Goal: Transaction & Acquisition: Purchase product/service

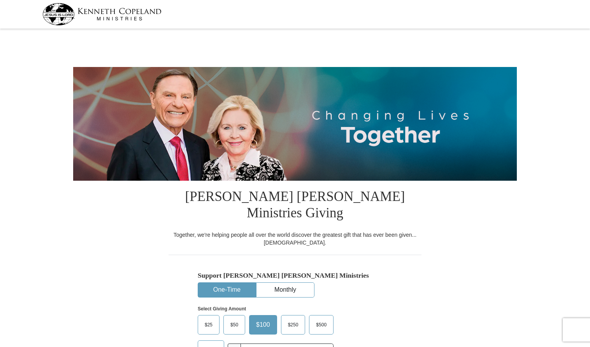
select select "VA"
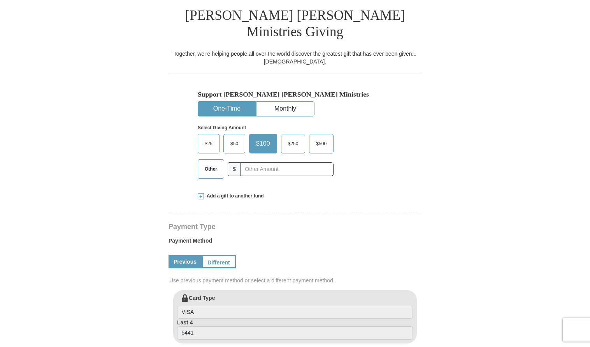
scroll to position [195, 0]
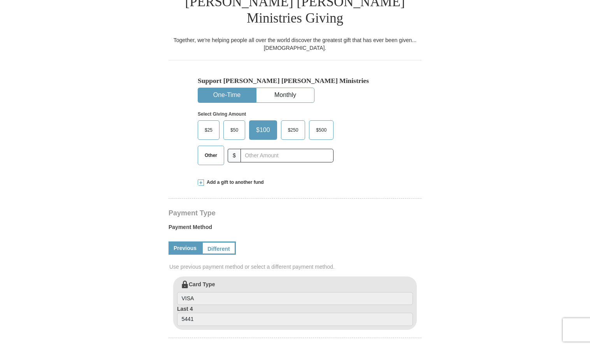
click at [238, 124] on span "$50" at bounding box center [235, 130] width 16 height 12
click at [0, 0] on input "$50" at bounding box center [0, 0] width 0 height 0
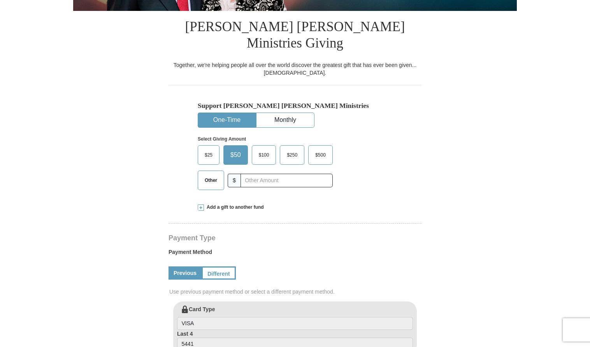
scroll to position [156, 0]
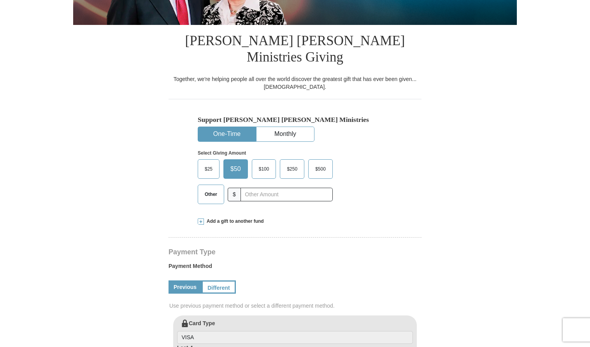
click at [202, 218] on span at bounding box center [201, 221] width 6 height 6
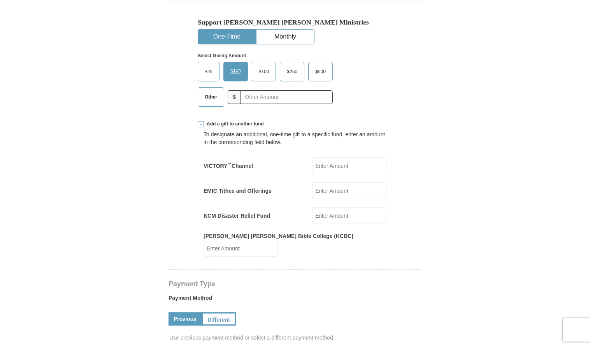
scroll to position [273, 0]
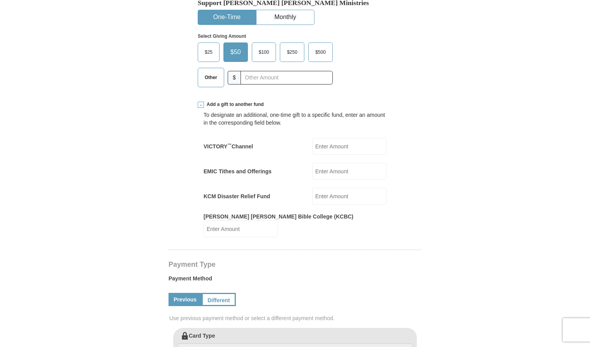
click at [335, 188] on input "KCM Disaster Relief Fund" at bounding box center [349, 196] width 74 height 17
type input "50.00"
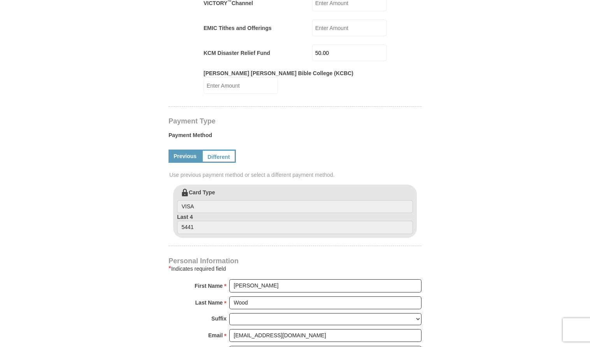
scroll to position [428, 0]
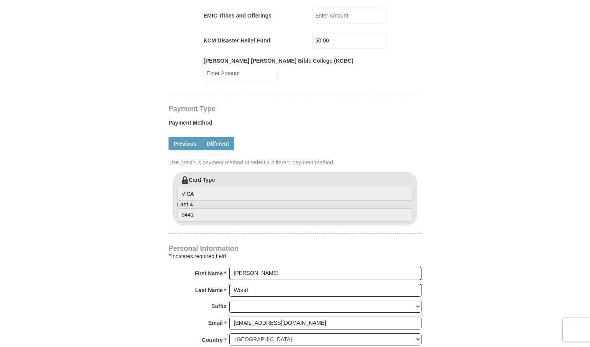
click at [229, 137] on link "Different" at bounding box center [218, 143] width 33 height 13
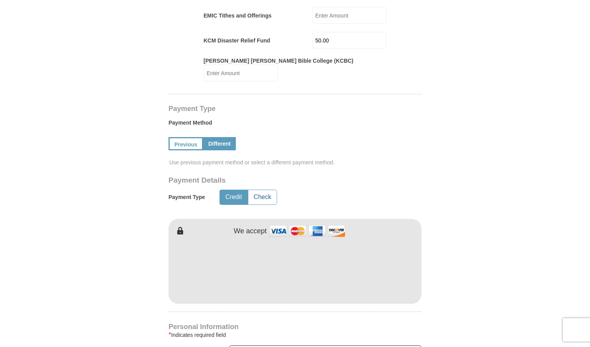
click at [270, 190] on button "Check" at bounding box center [262, 197] width 28 height 14
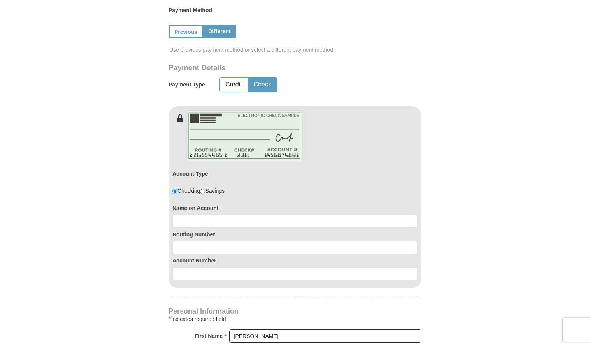
scroll to position [545, 0]
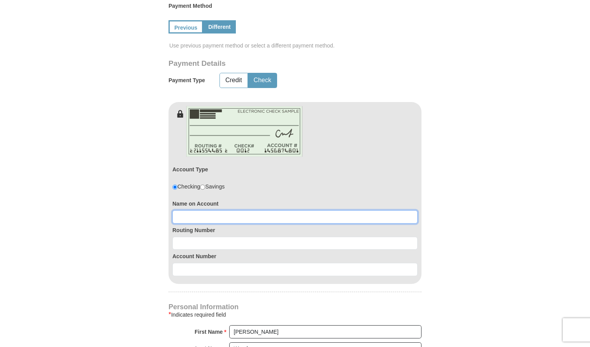
click at [201, 210] on input at bounding box center [295, 216] width 245 height 13
type input "[PERSON_NAME] [PERSON_NAME]"
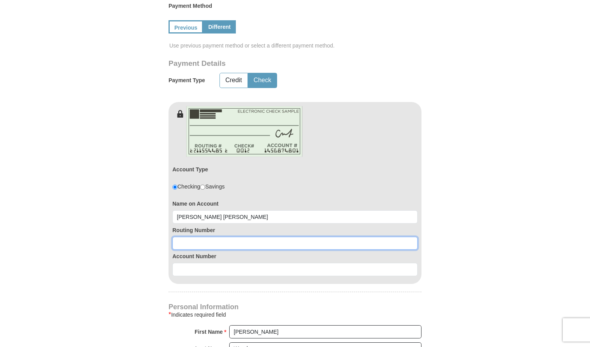
click at [232, 237] on input at bounding box center [295, 243] width 245 height 13
type input "051000017"
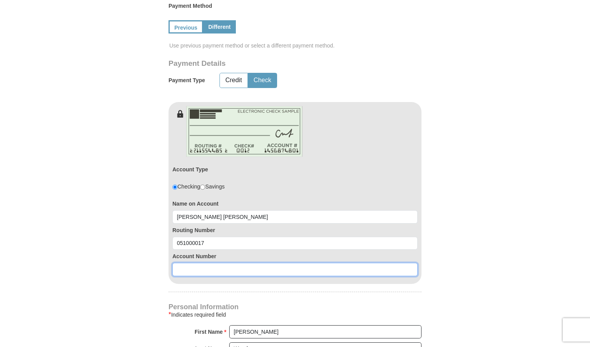
click at [191, 263] on input at bounding box center [295, 269] width 245 height 13
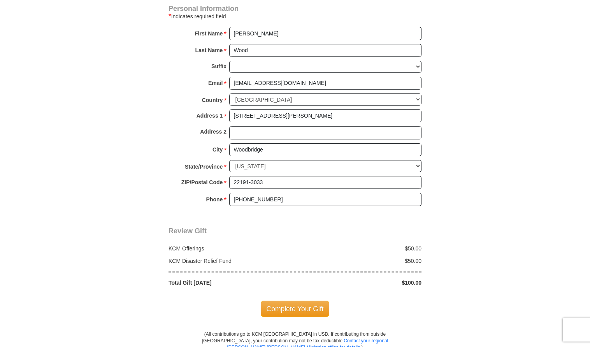
scroll to position [857, 0]
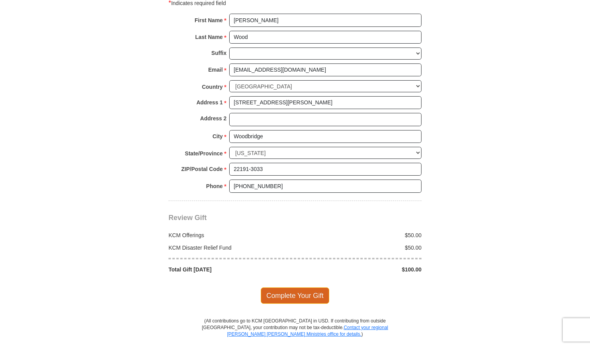
type input "000047309415"
click at [309, 287] on span "Complete Your Gift" at bounding box center [295, 295] width 69 height 16
